Goal: Task Accomplishment & Management: Use online tool/utility

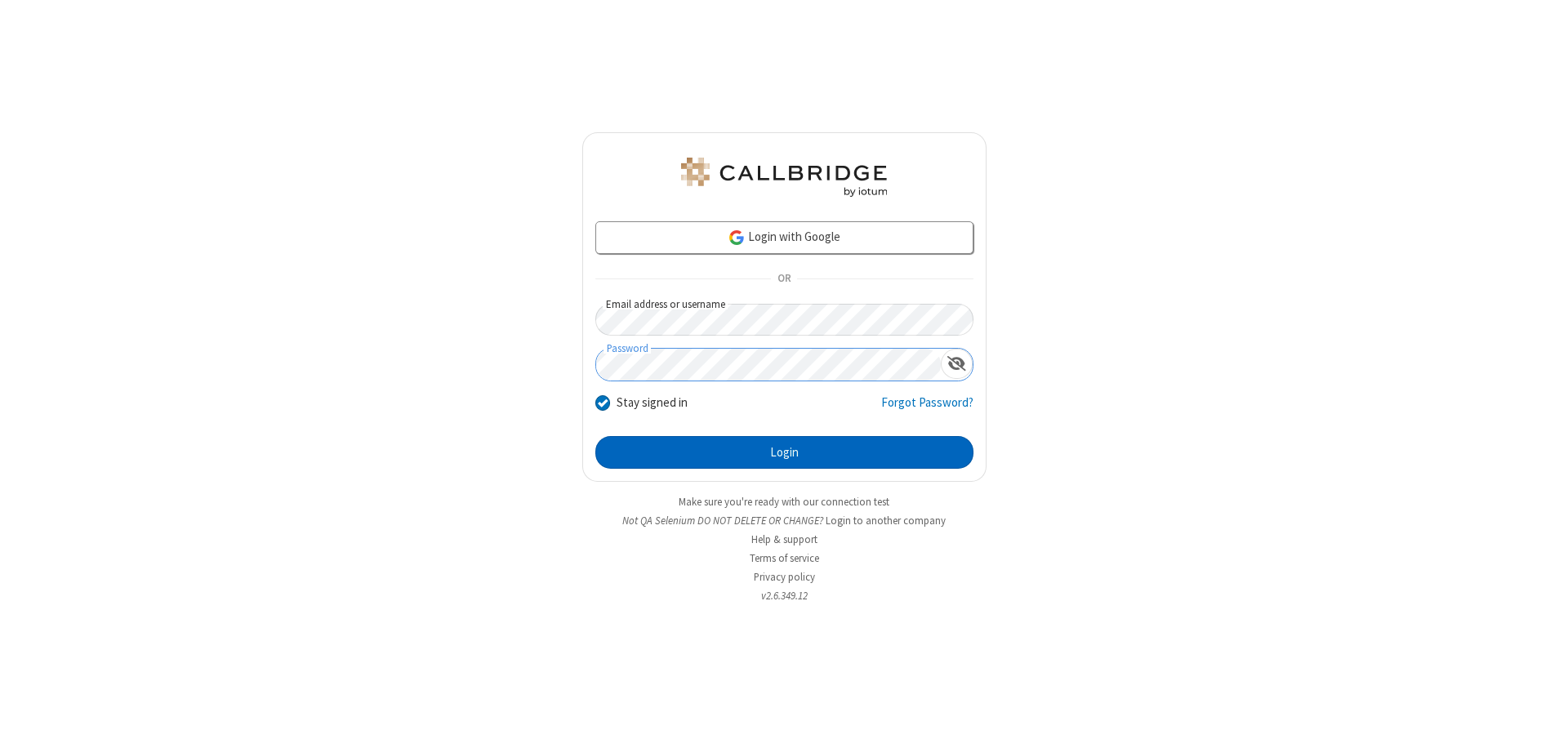
click at [784, 453] on button "Login" at bounding box center [784, 452] width 378 height 33
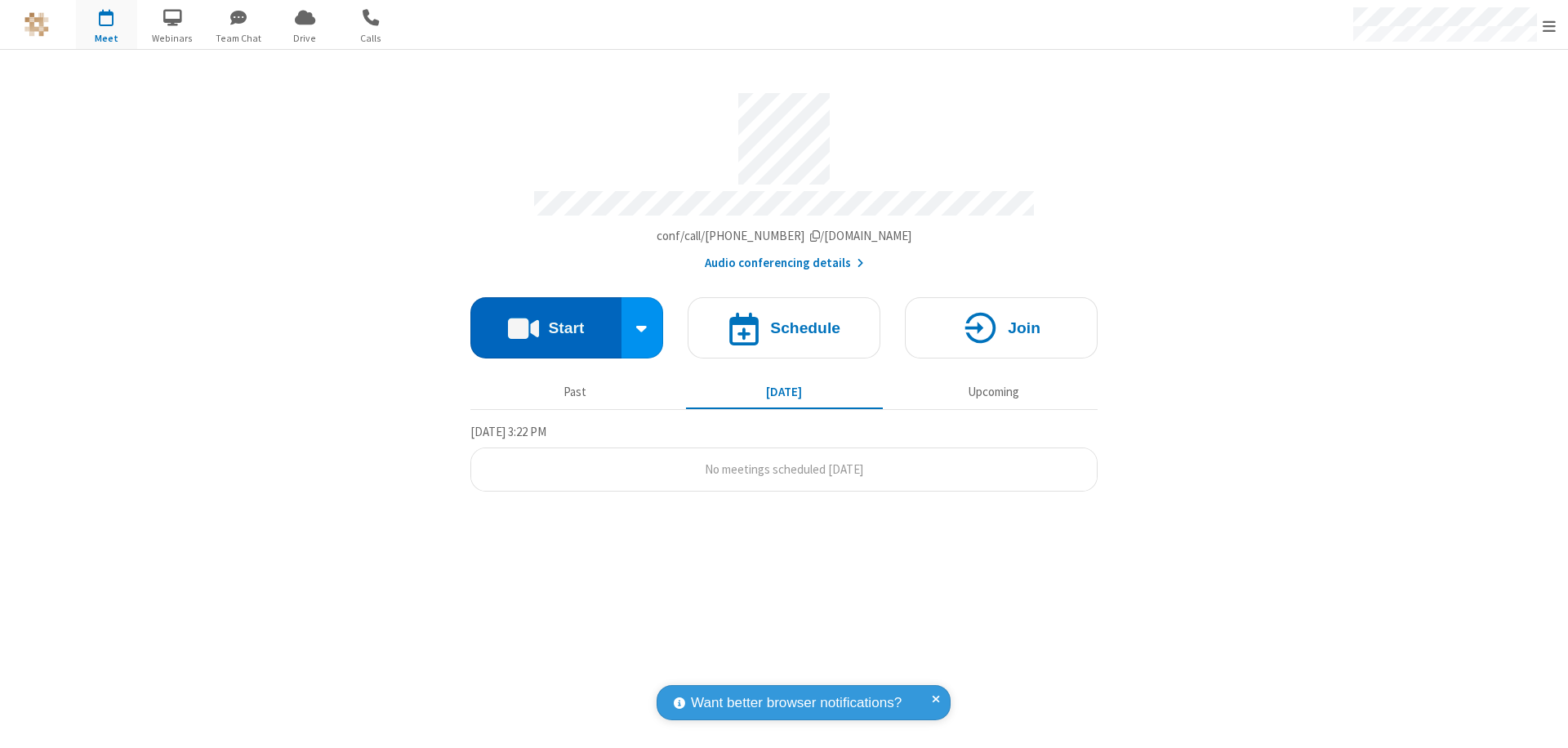
click at [545, 320] on button "Start" at bounding box center [546, 328] width 151 height 61
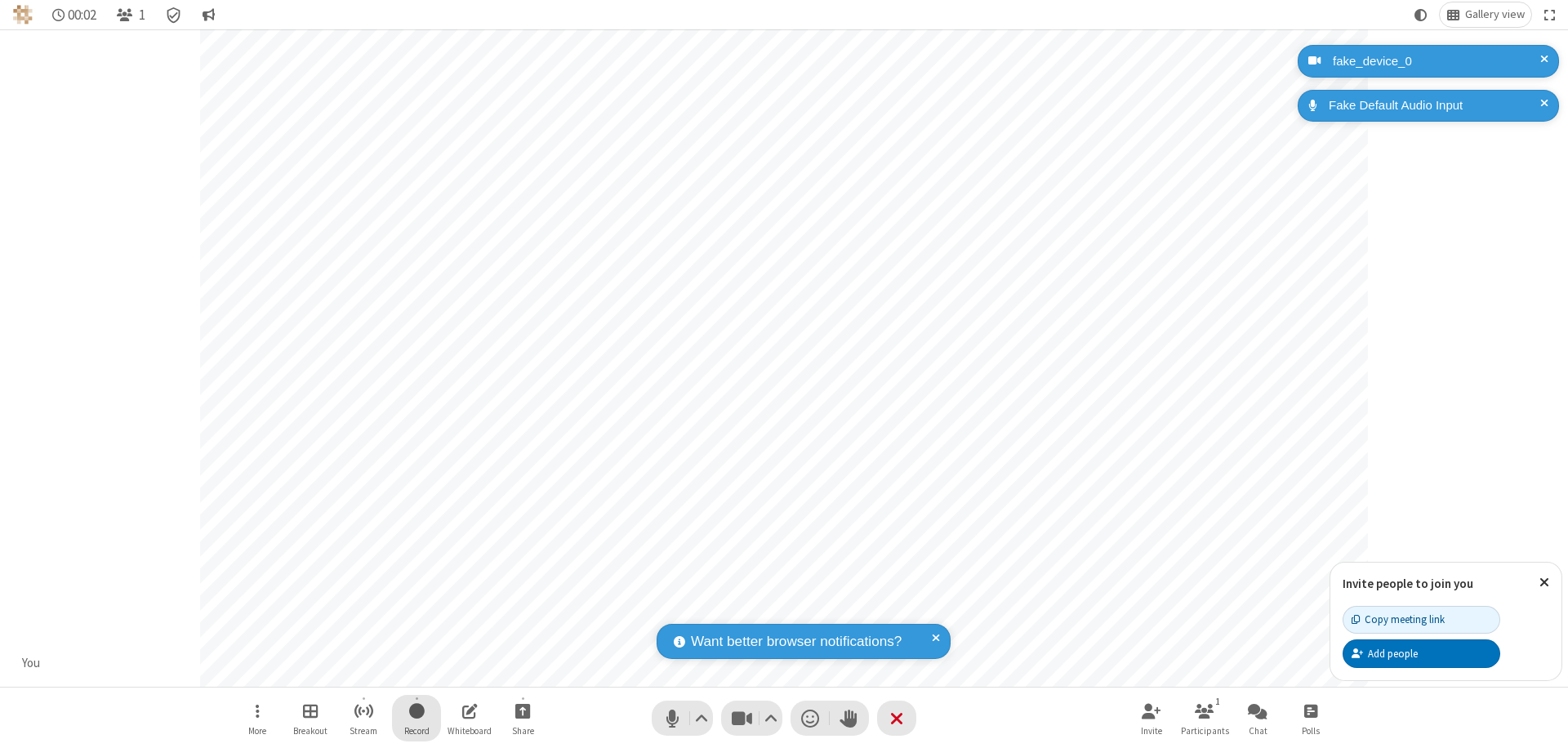
click at [416, 717] on span "Start recording" at bounding box center [416, 711] width 16 height 20
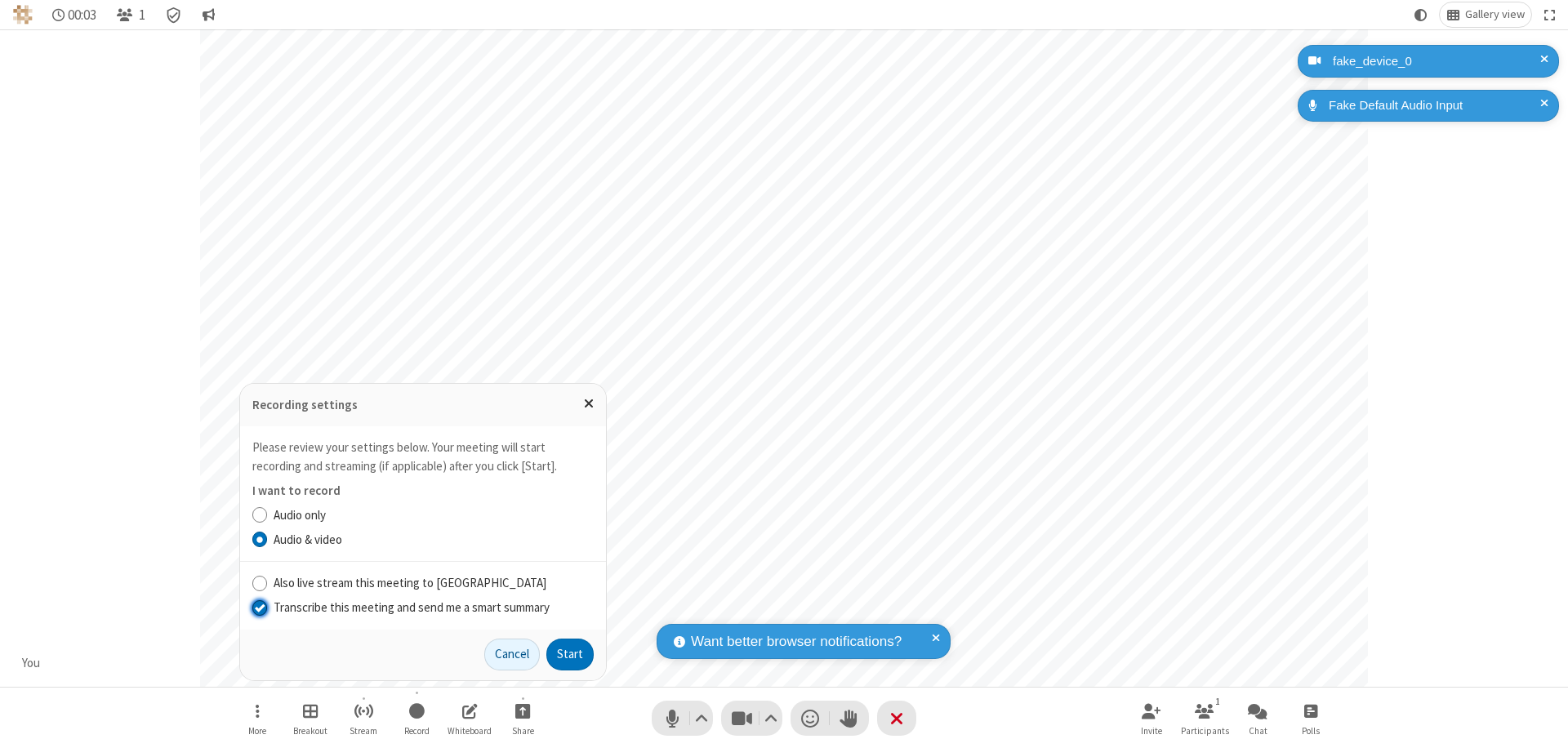
click at [259, 606] on input "Transcribe this meeting and send me a smart summary" at bounding box center [260, 606] width 16 height 17
click at [570, 654] on button "Start" at bounding box center [569, 654] width 48 height 33
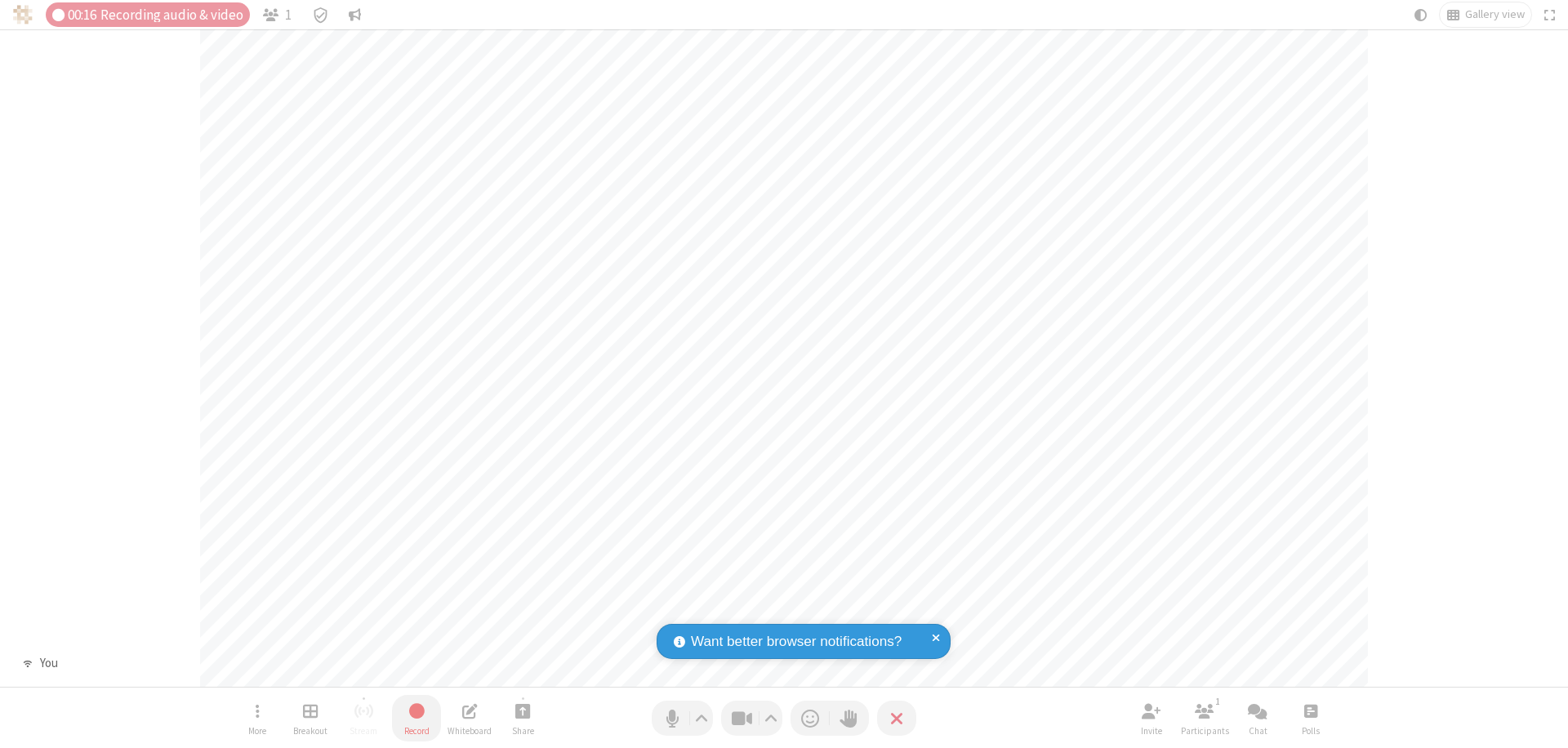
click at [416, 717] on span "Stop recording" at bounding box center [416, 711] width 19 height 20
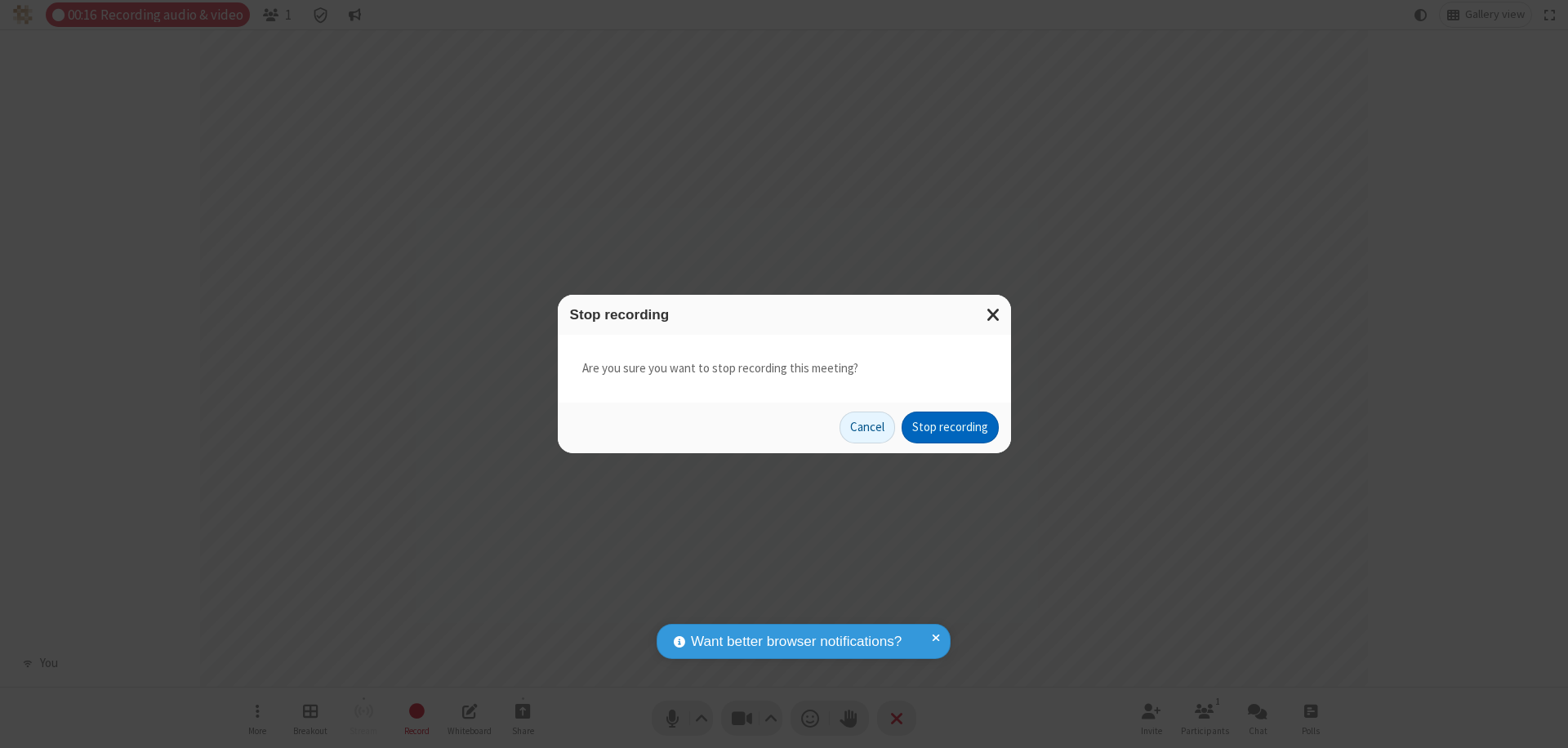
click at [949, 427] on button "Stop recording" at bounding box center [950, 428] width 97 height 33
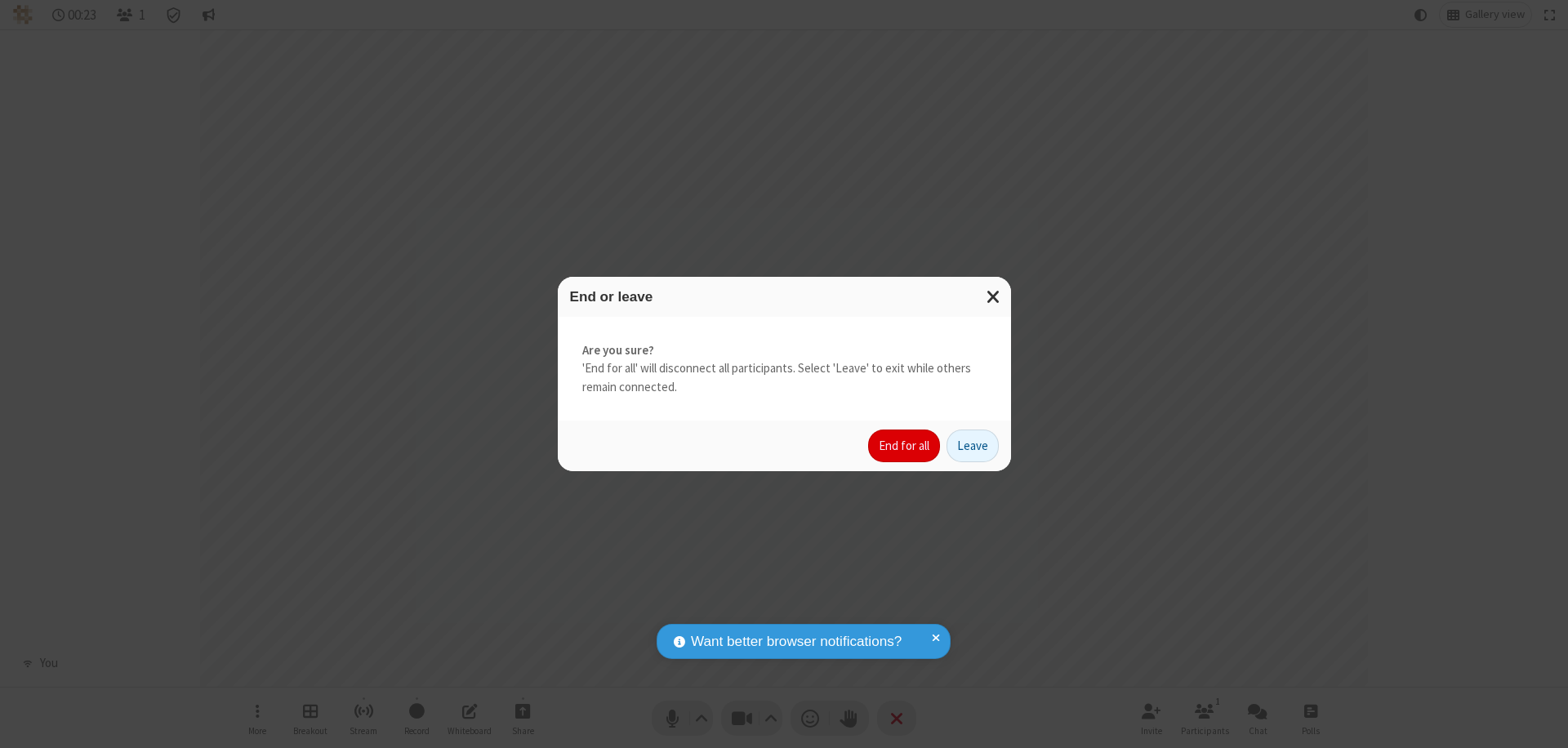
click at [905, 445] on button "End for all" at bounding box center [904, 445] width 72 height 33
